Goal: Information Seeking & Learning: Learn about a topic

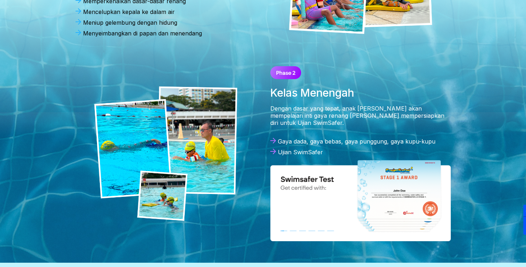
scroll to position [334, 0]
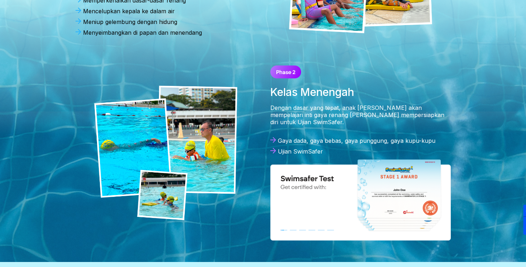
click at [136, 217] on div at bounding box center [165, 153] width 195 height 190
click at [141, 210] on img at bounding box center [165, 153] width 143 height 135
click at [226, 199] on img at bounding box center [165, 153] width 143 height 135
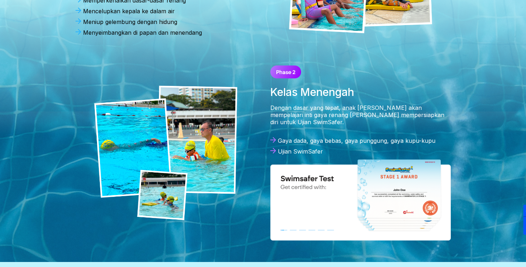
click at [226, 199] on img at bounding box center [165, 153] width 143 height 135
click at [407, 72] on div at bounding box center [360, 73] width 180 height 14
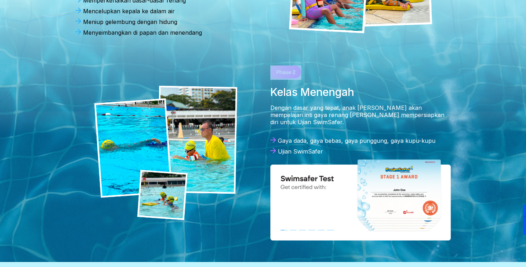
click at [407, 72] on div at bounding box center [360, 73] width 180 height 14
click at [419, 47] on div "Program Pelajaran Progresif [PERSON_NAME] [PERSON_NAME] adalah sekolah renang t…" at bounding box center [263, 64] width 516 height 367
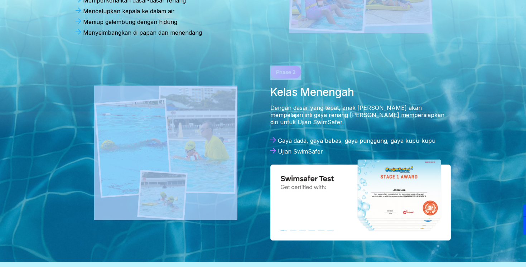
click at [419, 47] on div "Program Pelajaran Progresif [PERSON_NAME] [PERSON_NAME] adalah sekolah renang t…" at bounding box center [263, 64] width 516 height 367
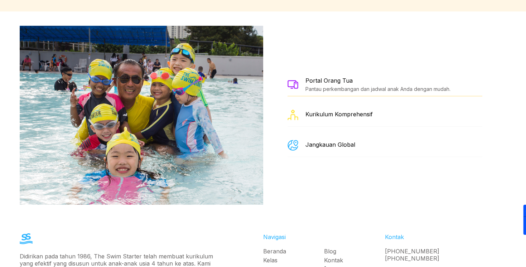
scroll to position [1233, 0]
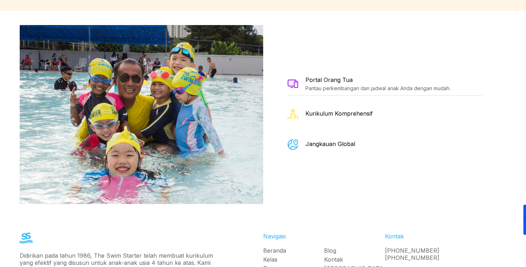
click at [325, 110] on div "Kurikulum Komprehensif" at bounding box center [338, 113] width 67 height 7
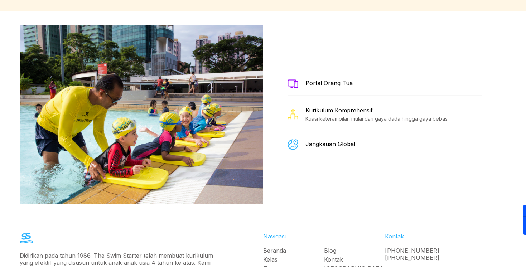
click at [334, 72] on div "Portal Orang Tua" at bounding box center [385, 83] width 195 height 23
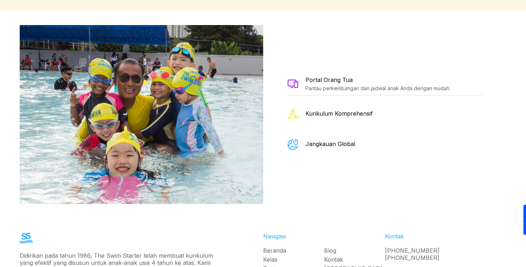
click at [324, 112] on div "Portal Orang Tua Pantau perkembangan [PERSON_NAME] jadwal anak Anda dengan muda…" at bounding box center [385, 114] width 195 height 84
click at [321, 133] on div "Jangkauan Global" at bounding box center [385, 144] width 195 height 23
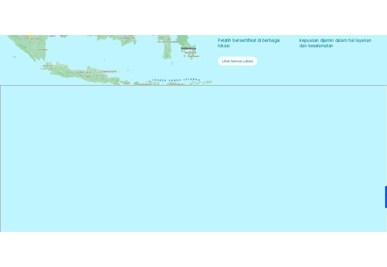
scroll to position [361, 0]
